Goal: Find specific page/section: Find specific page/section

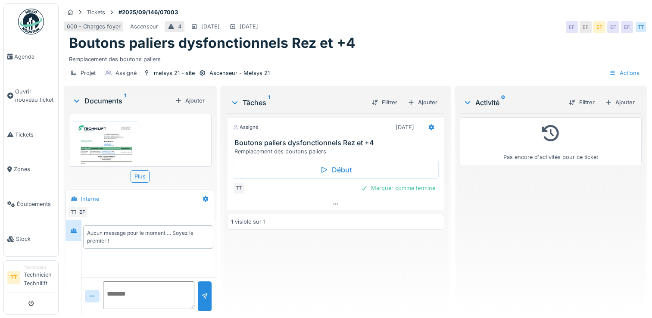
click at [114, 147] on img at bounding box center [105, 166] width 61 height 87
click at [114, 147] on div at bounding box center [326, 159] width 652 height 318
click at [103, 135] on img at bounding box center [105, 166] width 61 height 87
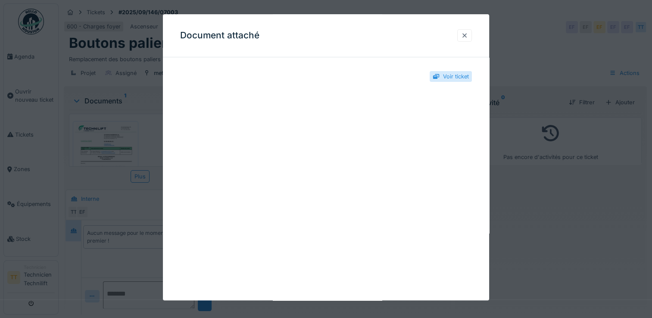
click at [468, 39] on div at bounding box center [464, 35] width 7 height 8
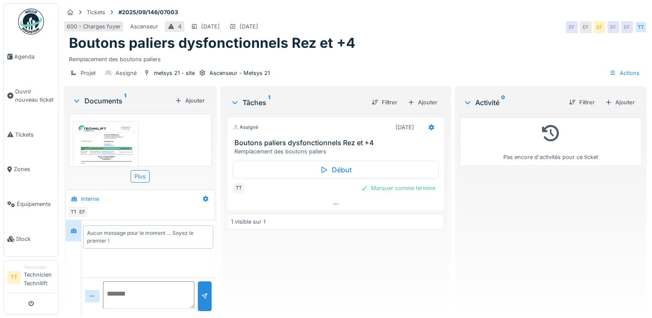
click at [110, 135] on img at bounding box center [105, 166] width 61 height 87
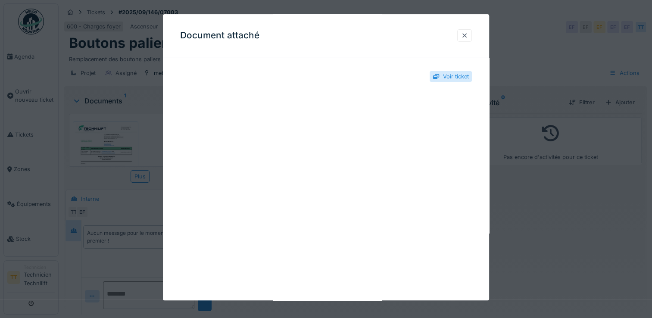
click at [465, 38] on div at bounding box center [464, 35] width 7 height 8
